Goal: Information Seeking & Learning: Learn about a topic

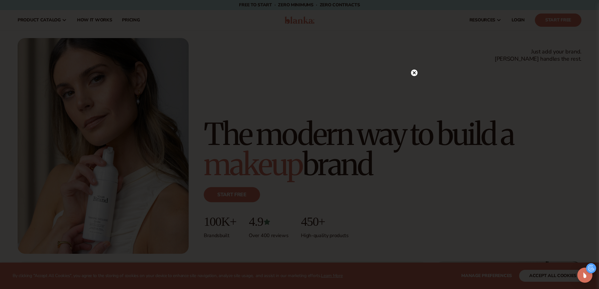
click at [414, 73] on icon at bounding box center [413, 72] width 3 height 3
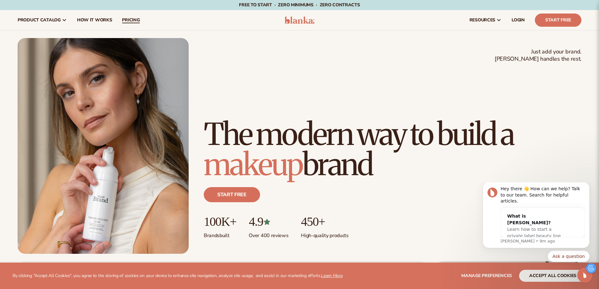
drag, startPoint x: 321, startPoint y: 64, endPoint x: 128, endPoint y: 23, distance: 197.1
click at [321, 64] on div "Just add your brand. Blanka handles the rest. beauty,[MEDICAL_DATA],wellness,ma…" at bounding box center [300, 146] width 564 height 216
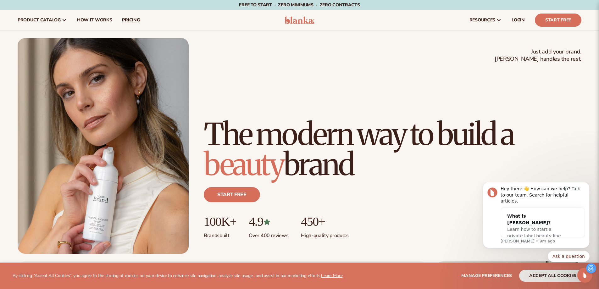
click at [131, 20] on span "pricing" at bounding box center [131, 20] width 18 height 5
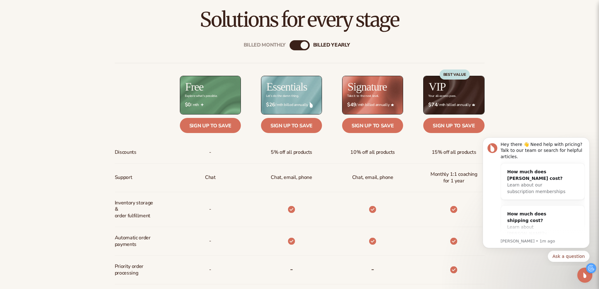
click at [120, 84] on div at bounding box center [137, 95] width 45 height 39
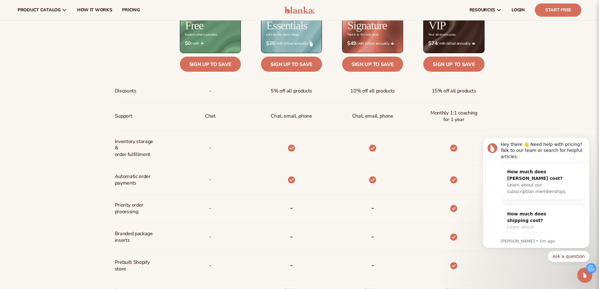
scroll to position [266, 0]
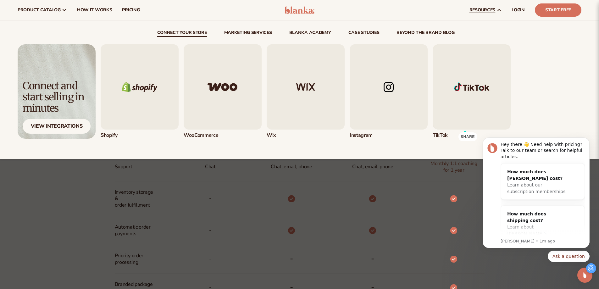
click at [486, 93] on img "5 / 5" at bounding box center [472, 86] width 78 height 85
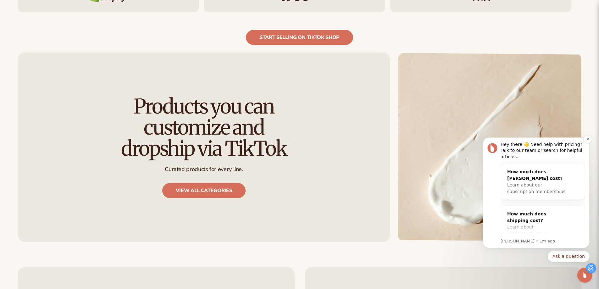
scroll to position [725, 0]
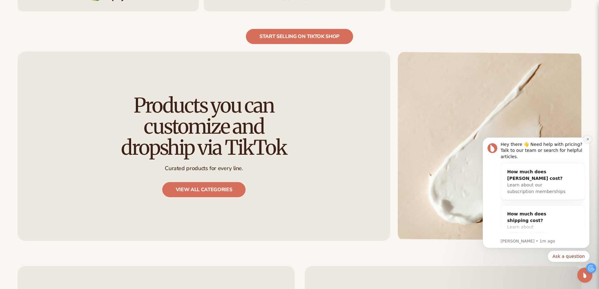
click at [589, 141] on icon "Dismiss notification" at bounding box center [587, 138] width 3 height 3
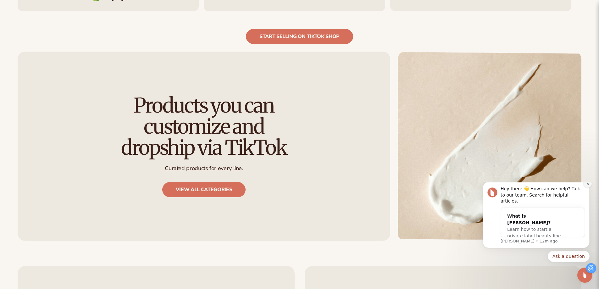
click at [589, 185] on icon "Dismiss notification" at bounding box center [587, 183] width 3 height 3
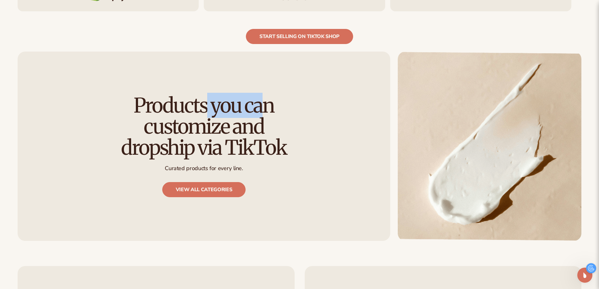
drag, startPoint x: 204, startPoint y: 87, endPoint x: 264, endPoint y: 86, distance: 59.7
click at [264, 95] on h2 "Products you can customize and dropship via TikTok" at bounding box center [203, 127] width 191 height 64
click at [315, 97] on div "Products you can customize and dropship via TikTok Curated products for every l…" at bounding box center [204, 146] width 373 height 189
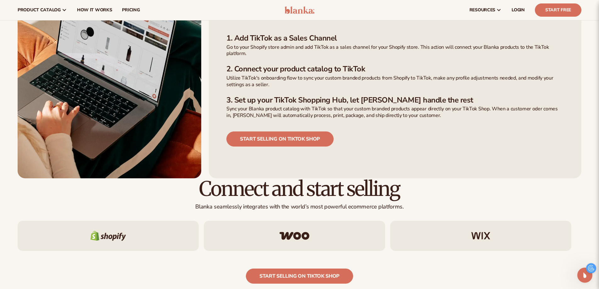
scroll to position [0, 0]
